Goal: Information Seeking & Learning: Learn about a topic

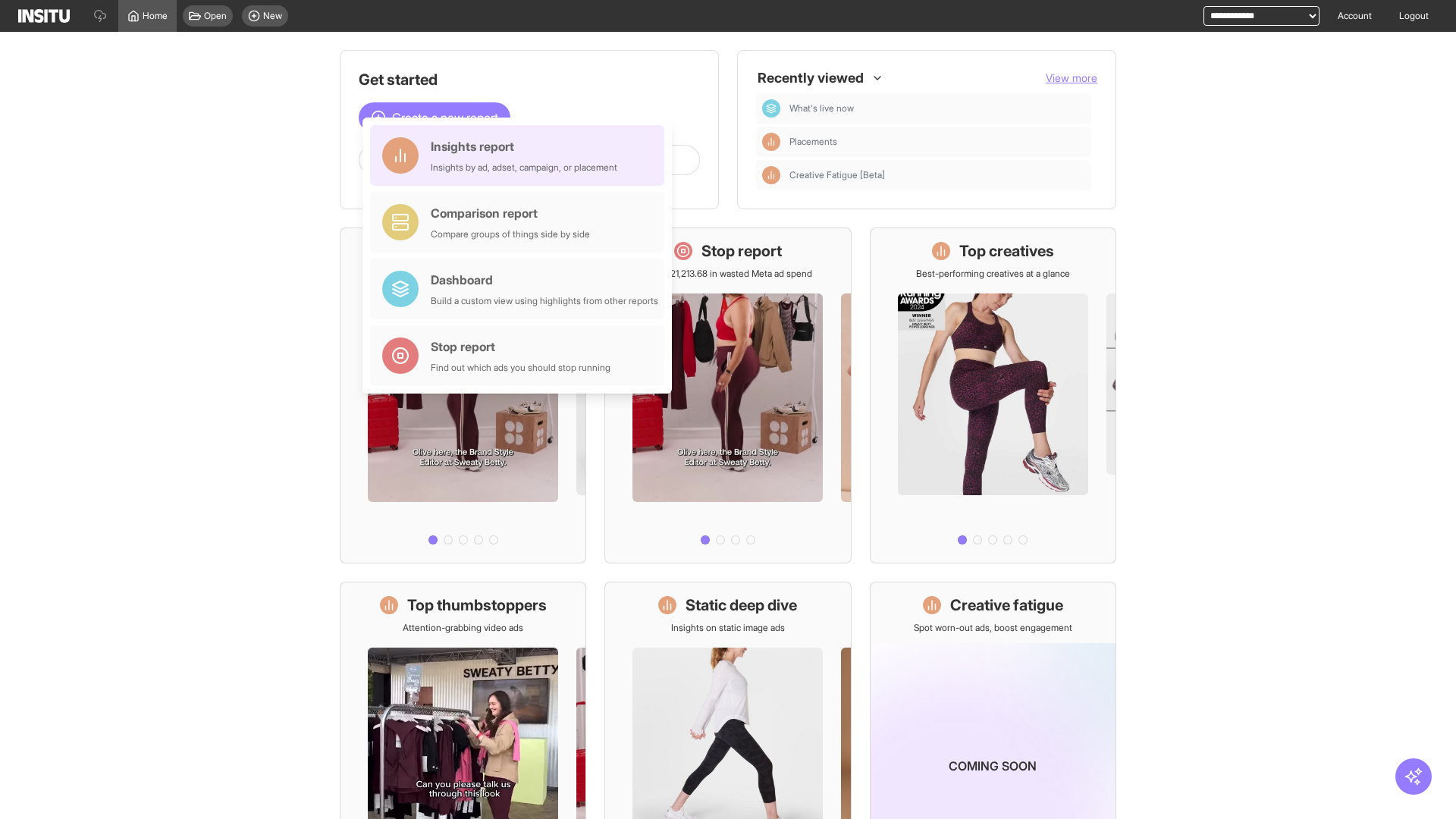
click at [521, 156] on div "Insights report Insights by ad, adset, campaign, or placement" at bounding box center [524, 156] width 187 height 37
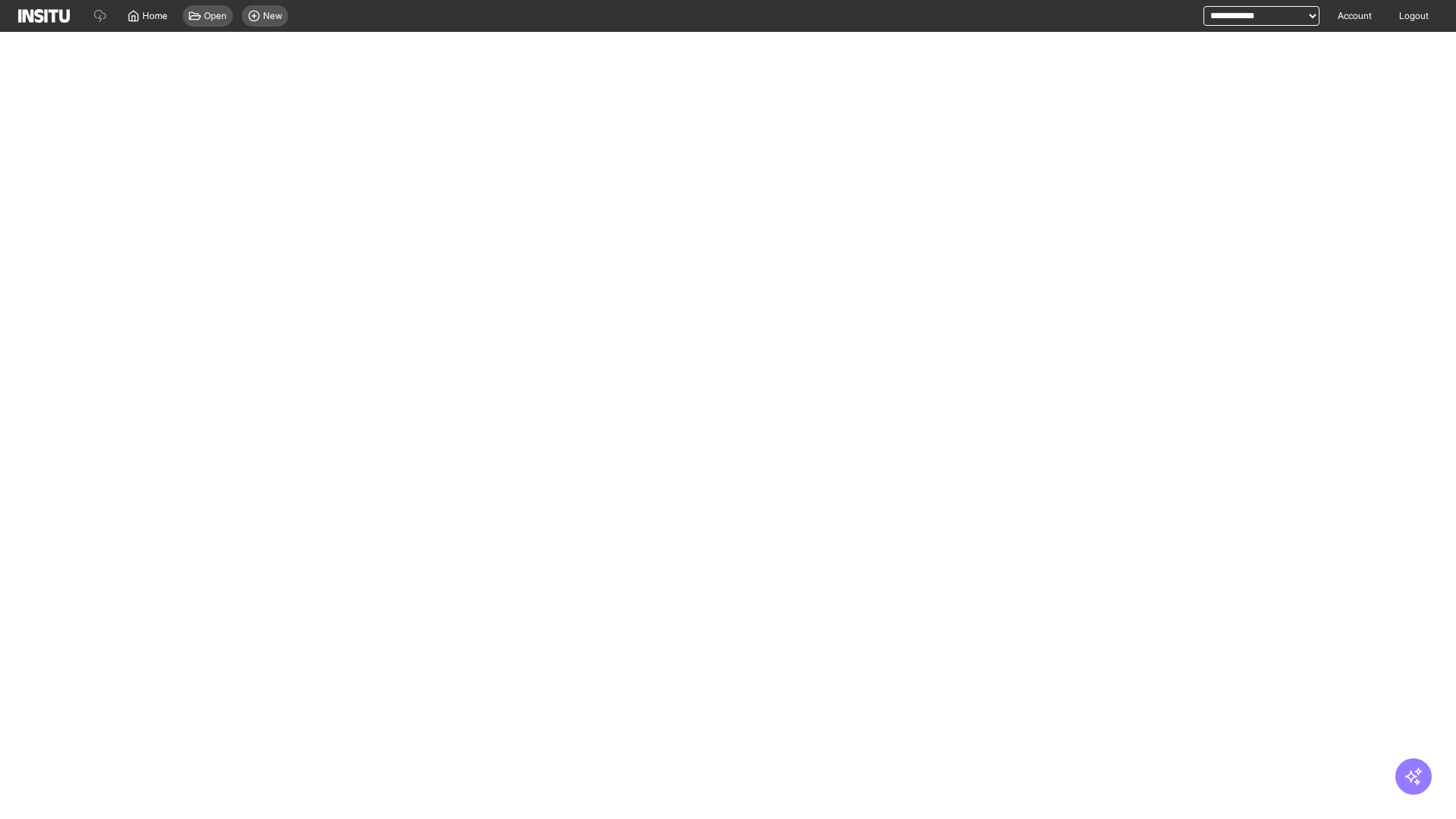
select select "**"
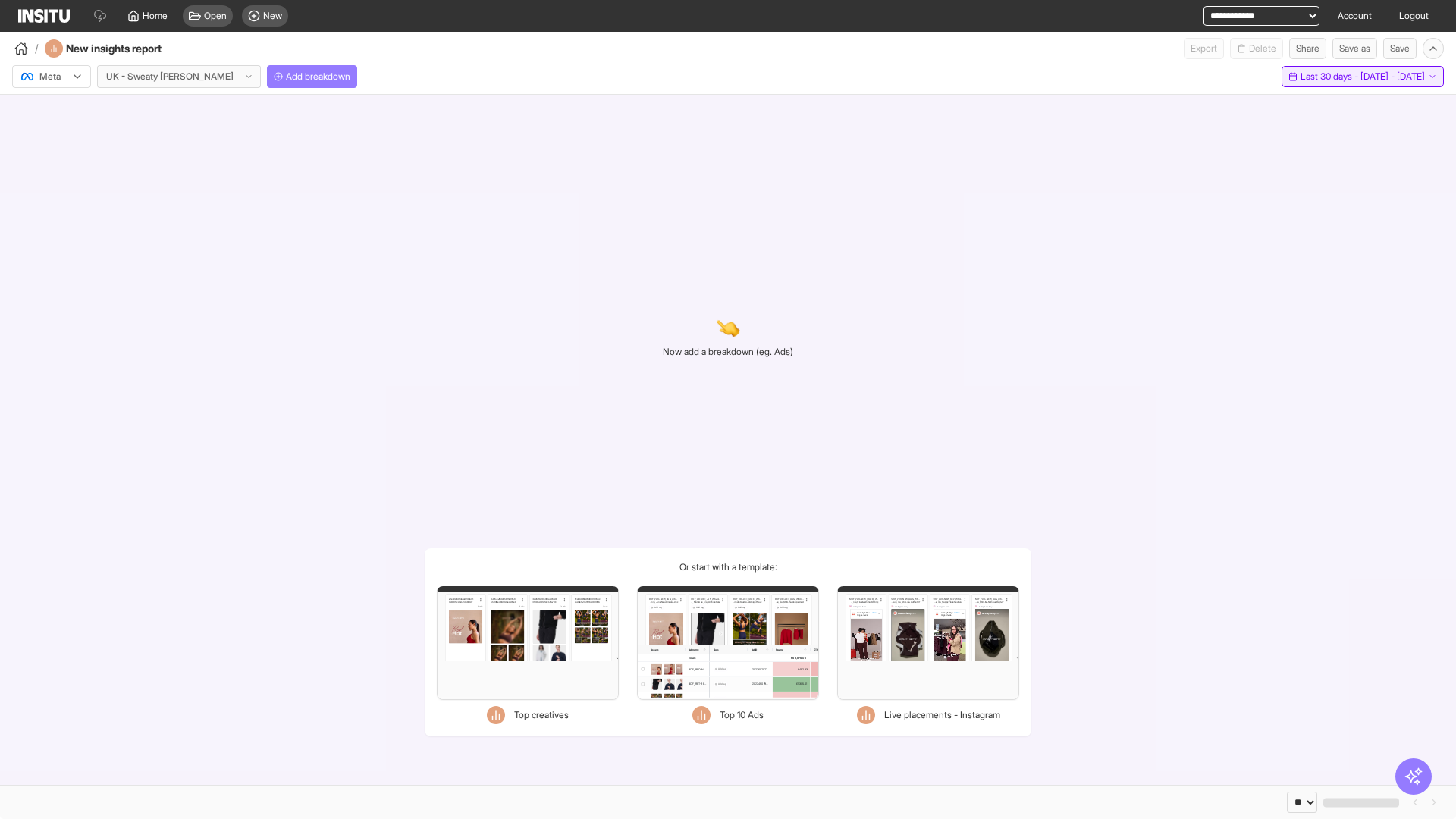
click at [1336, 77] on span "Last 30 days - [DATE] - [DATE]" at bounding box center [1363, 76] width 125 height 12
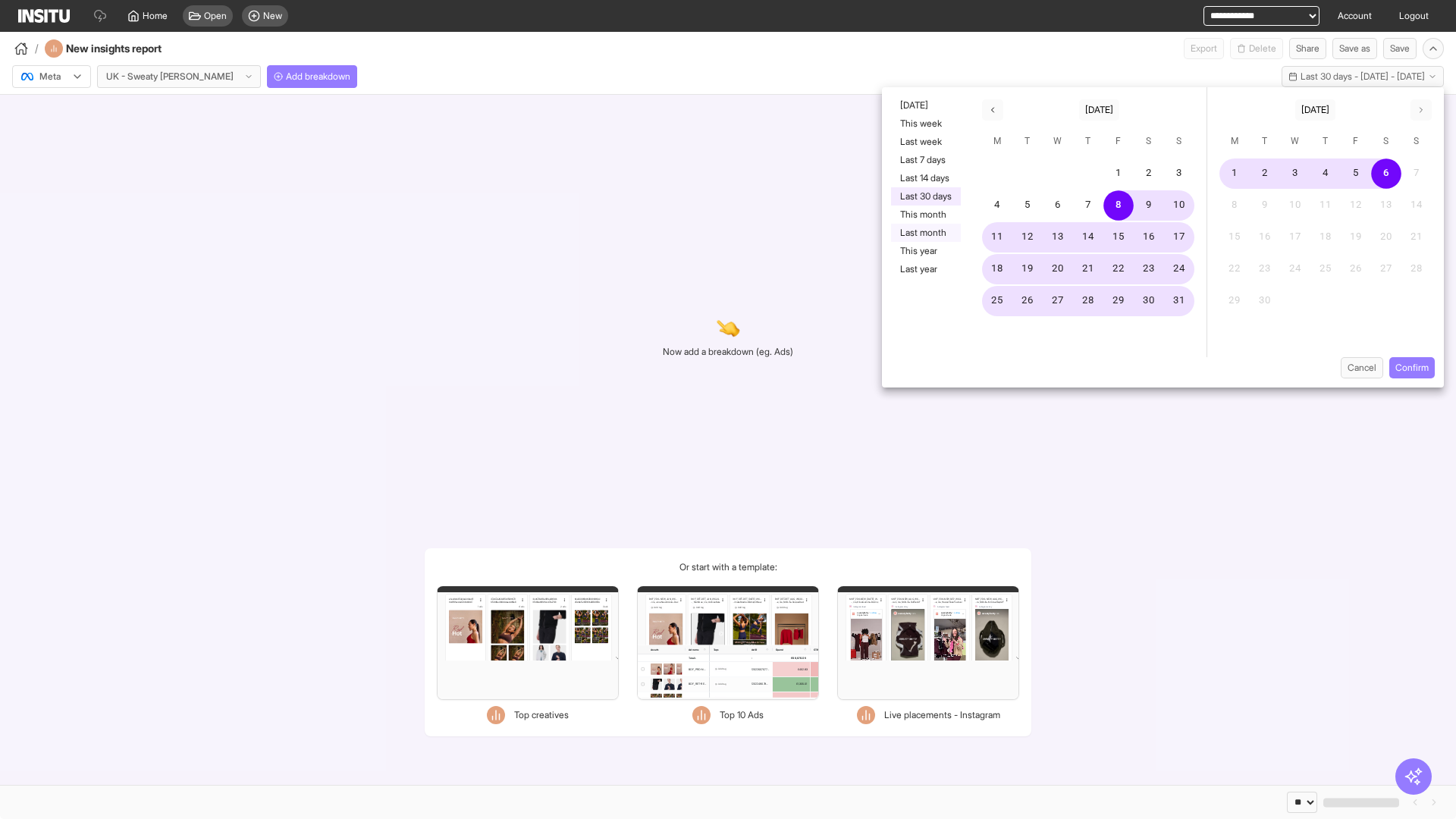
click at [925, 233] on button "Last month" at bounding box center [926, 233] width 70 height 18
